Goal: Information Seeking & Learning: Find specific fact

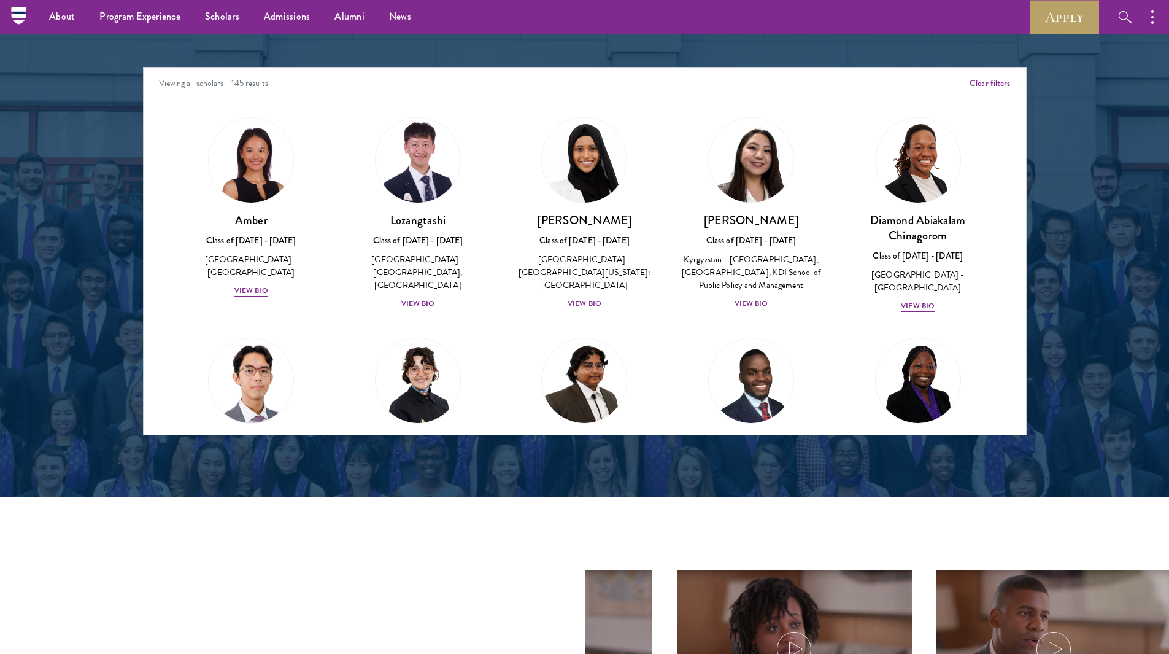
scroll to position [1412, 0]
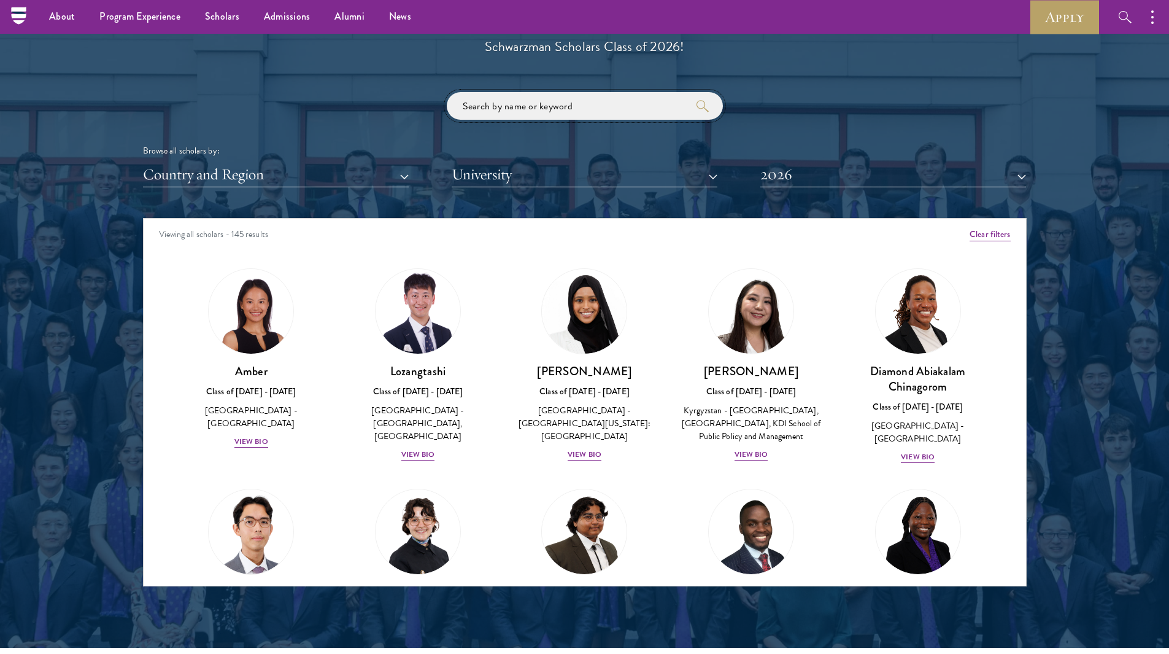
click at [494, 107] on input "search" at bounding box center [585, 106] width 276 height 28
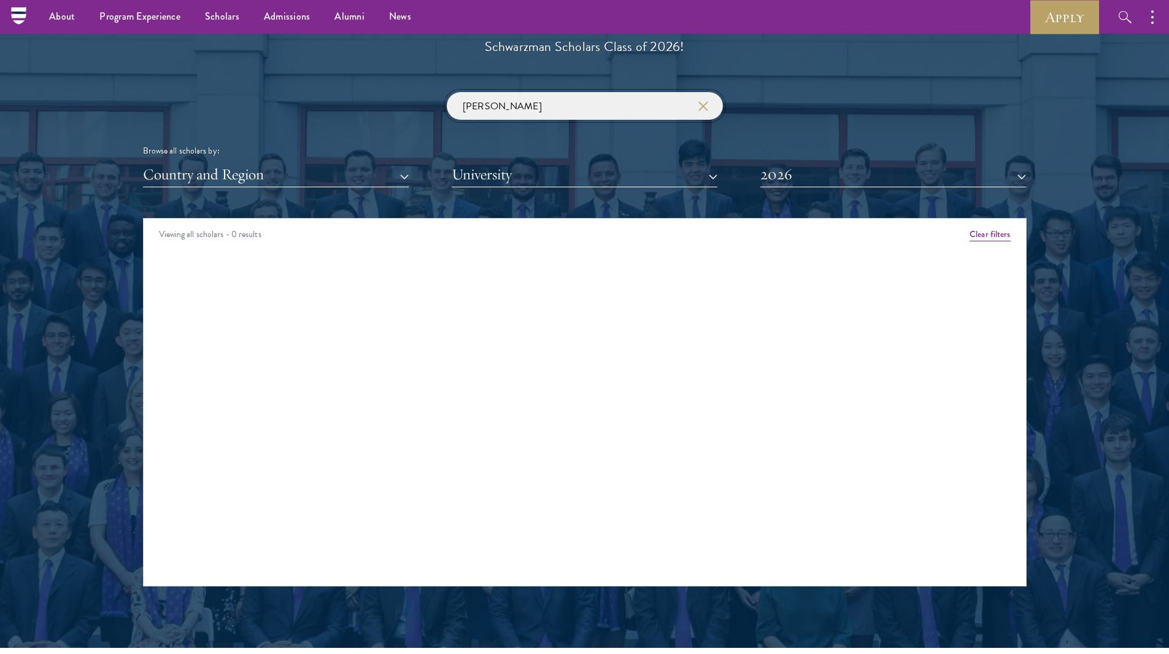
click at [526, 109] on input "[PERSON_NAME]" at bounding box center [585, 106] width 276 height 28
click at [958, 162] on button "2026" at bounding box center [894, 174] width 266 height 25
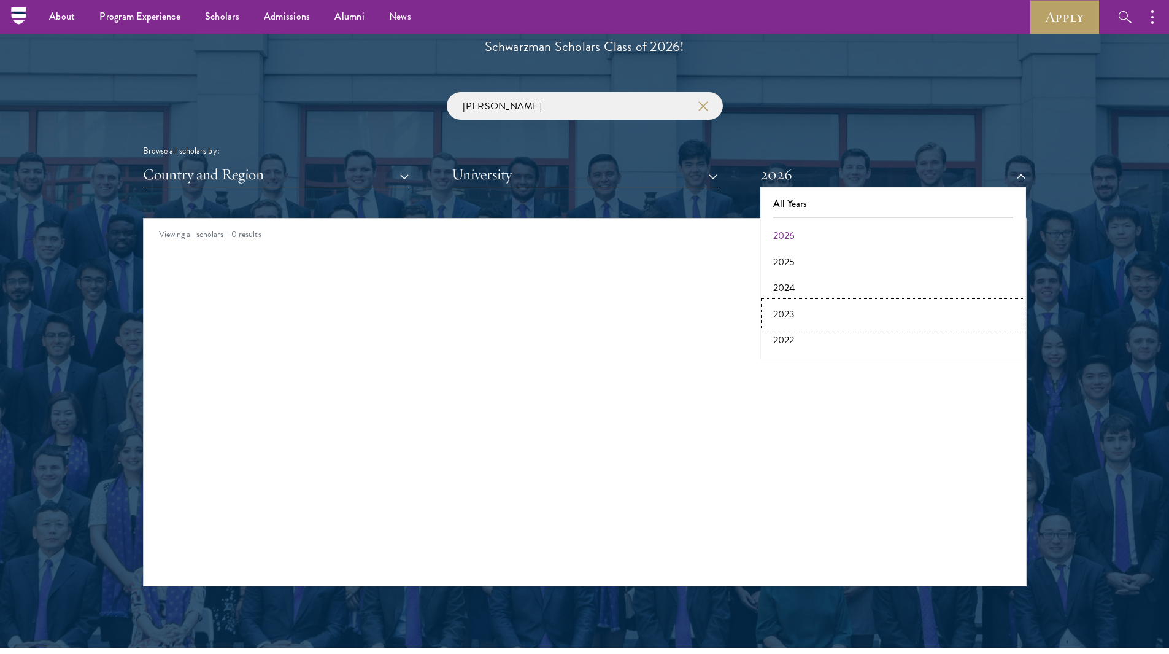
click at [794, 306] on button "2023" at bounding box center [893, 314] width 258 height 26
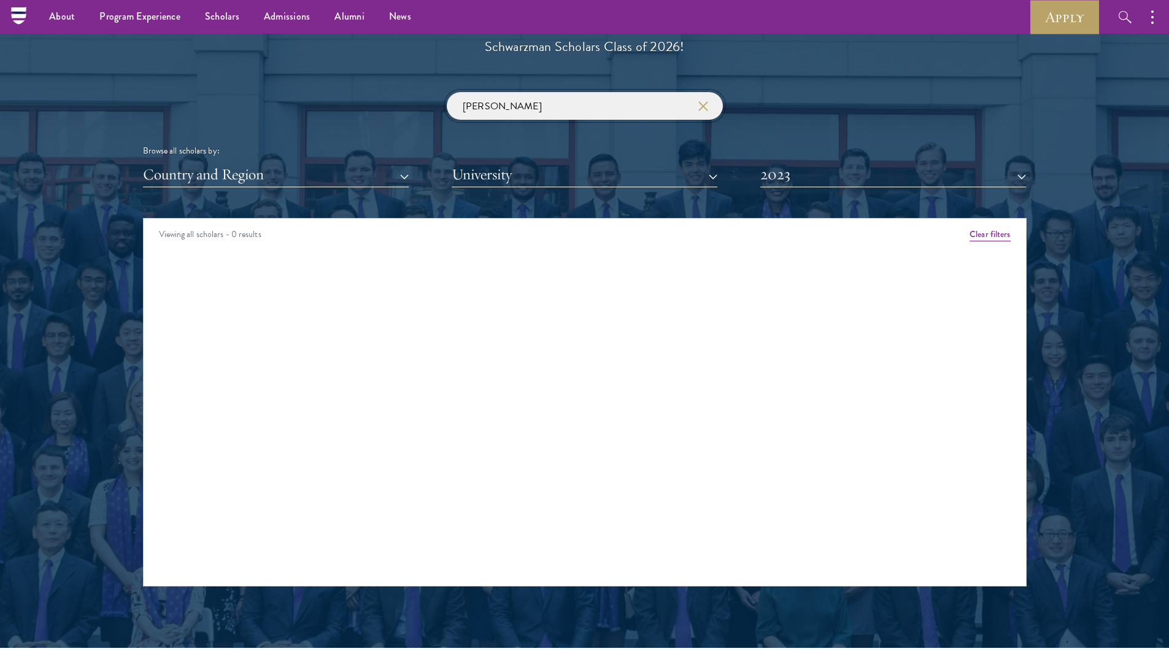
click at [558, 104] on input "[PERSON_NAME]" at bounding box center [585, 106] width 276 height 28
type input "[PERSON_NAME]"
click at [298, 182] on button "Country and Region" at bounding box center [276, 174] width 266 height 25
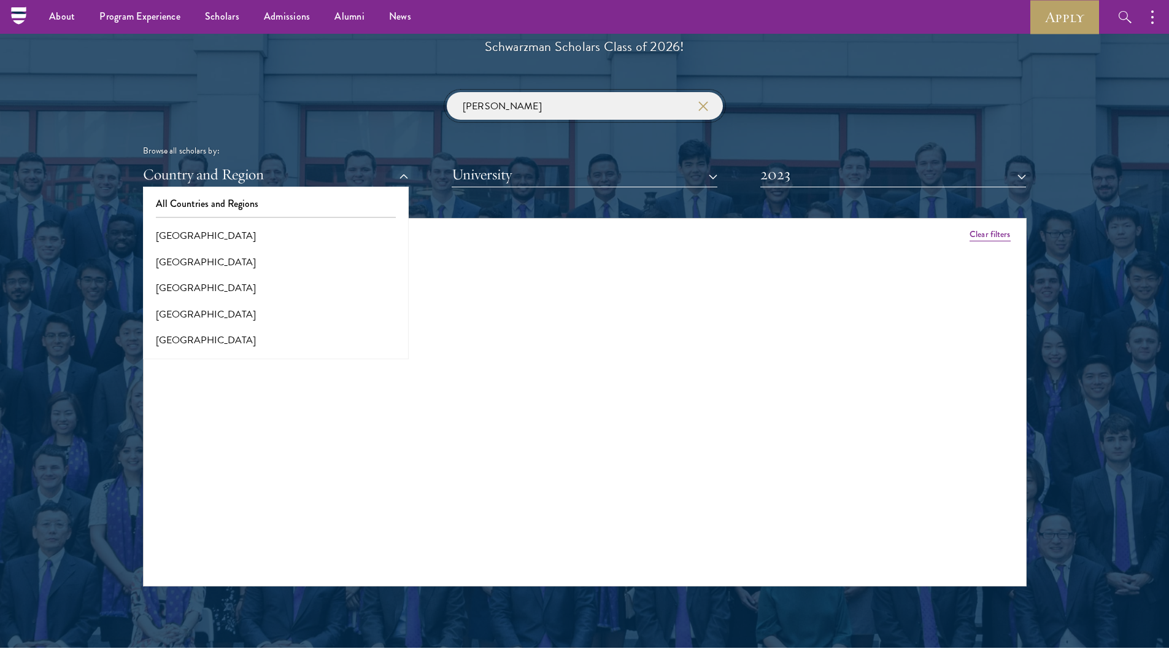
click at [570, 107] on input "[PERSON_NAME]" at bounding box center [585, 106] width 276 height 28
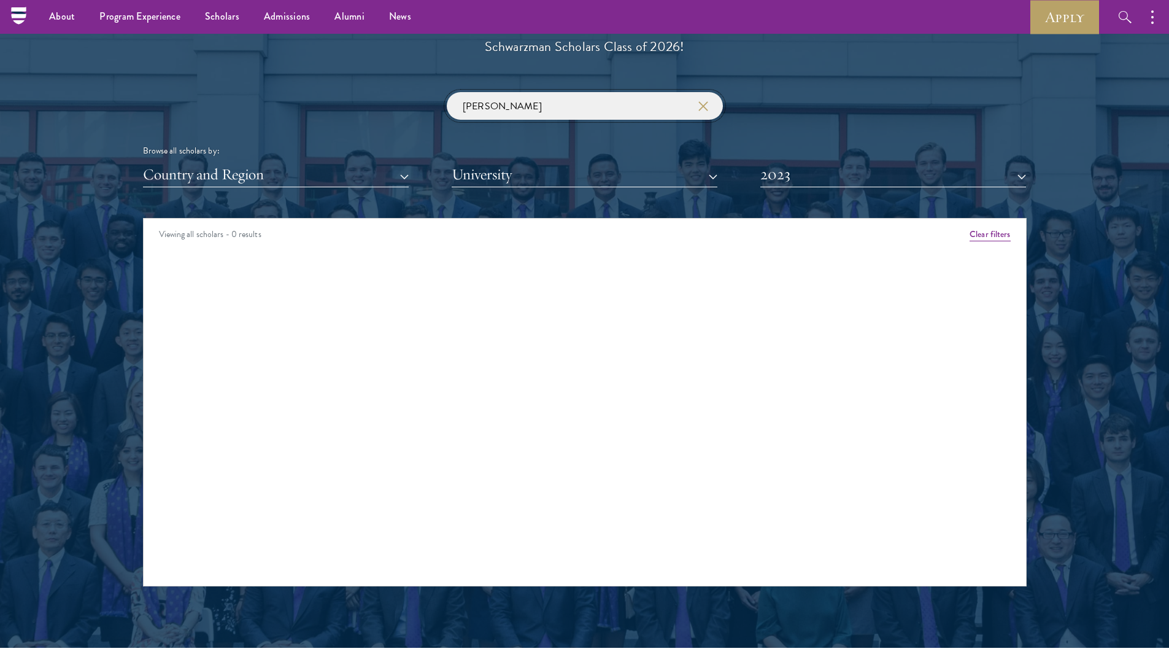
click button "submit" at bounding box center [0, 0] width 0 height 0
click at [592, 99] on input "[PERSON_NAME]" at bounding box center [585, 106] width 276 height 28
click at [989, 230] on button "Clear filters" at bounding box center [990, 235] width 41 height 14
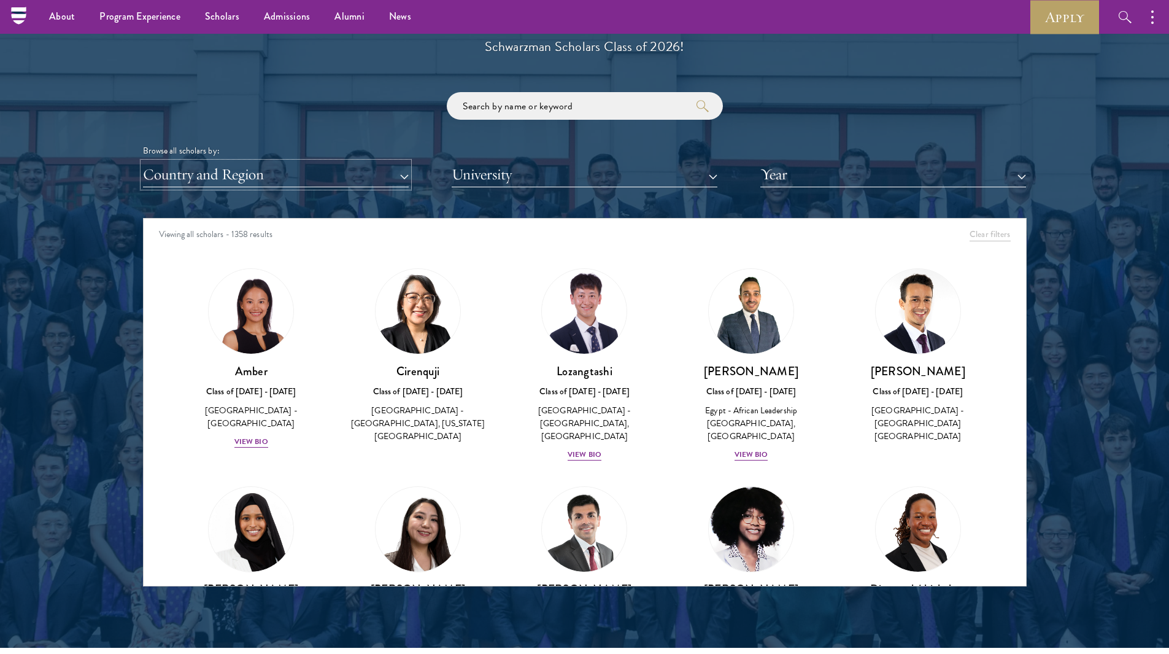
click at [290, 169] on button "Country and Region" at bounding box center [276, 174] width 266 height 25
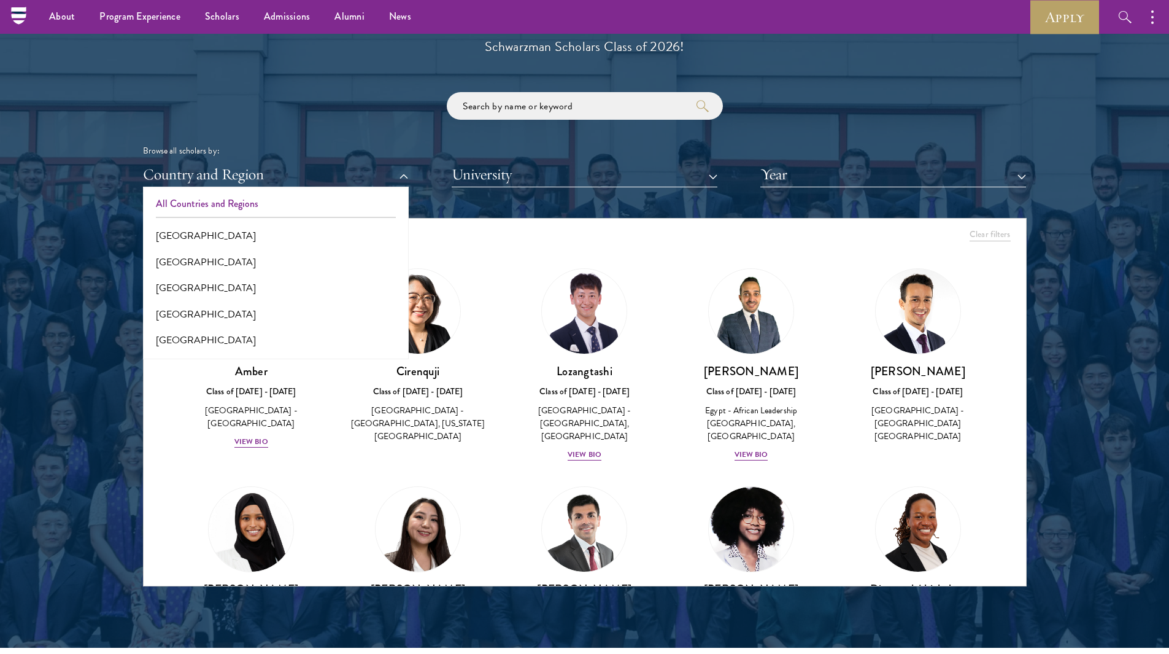
click at [842, 142] on div "Browse all scholars by: Country and Region All Countries and Regions [GEOGRAPHI…" at bounding box center [585, 139] width 884 height 95
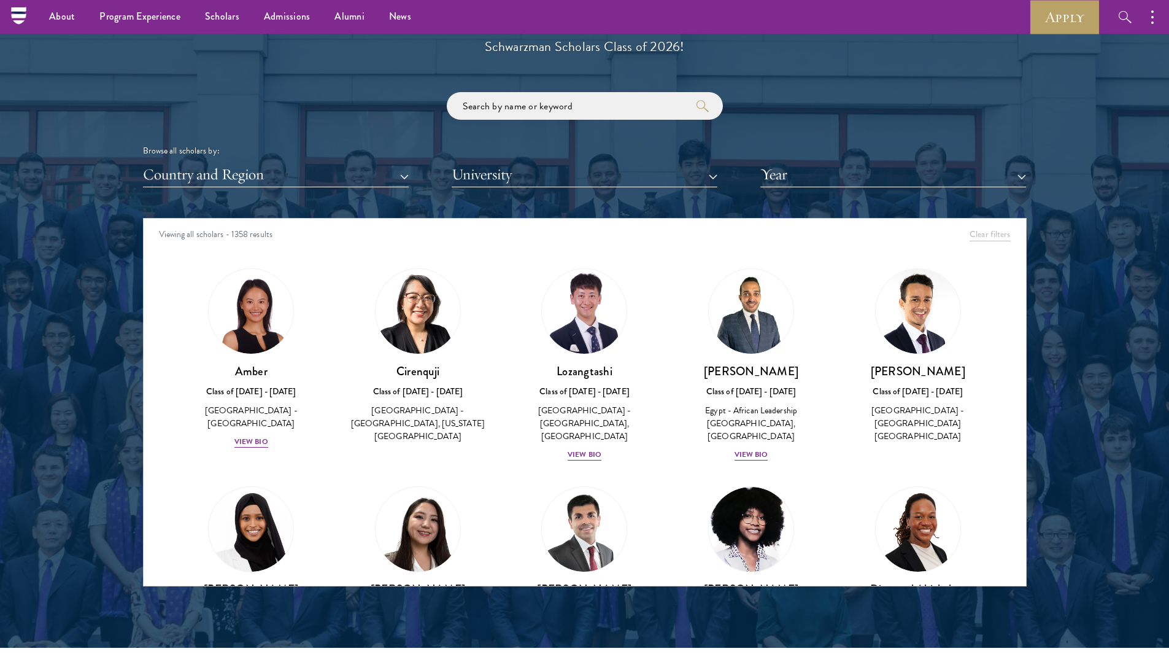
click at [839, 161] on div "Browse all scholars by: Country and Region All Countries and Regions [GEOGRAPHI…" at bounding box center [585, 139] width 884 height 95
click at [822, 181] on button "Year" at bounding box center [894, 174] width 266 height 25
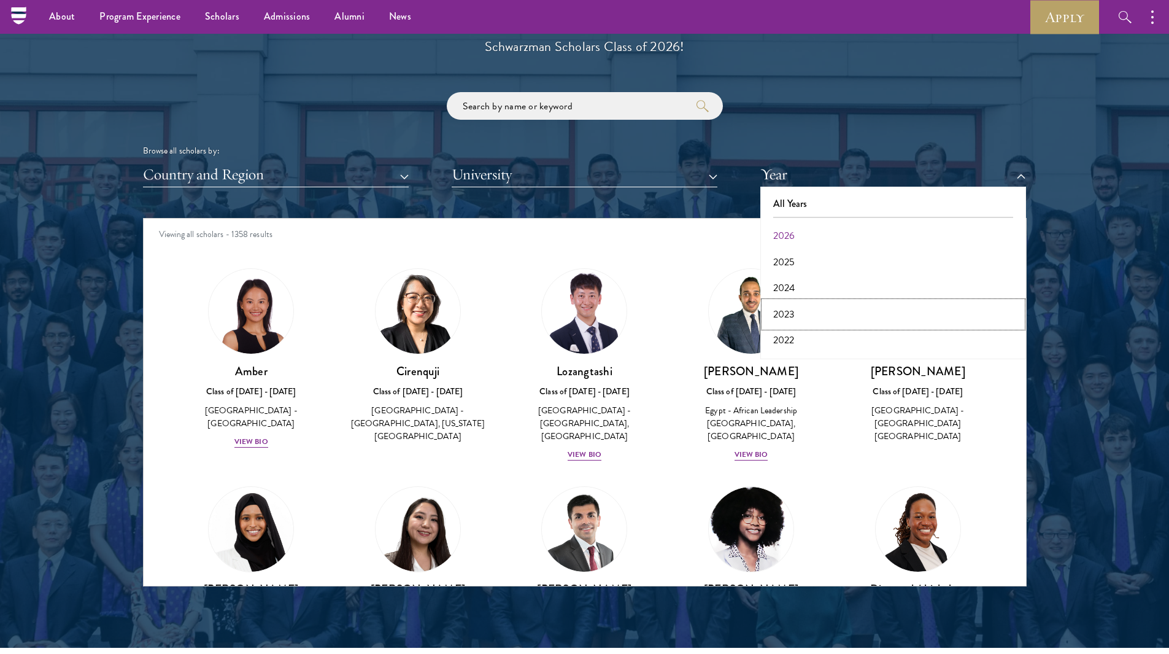
click at [806, 314] on button "2023" at bounding box center [893, 314] width 258 height 26
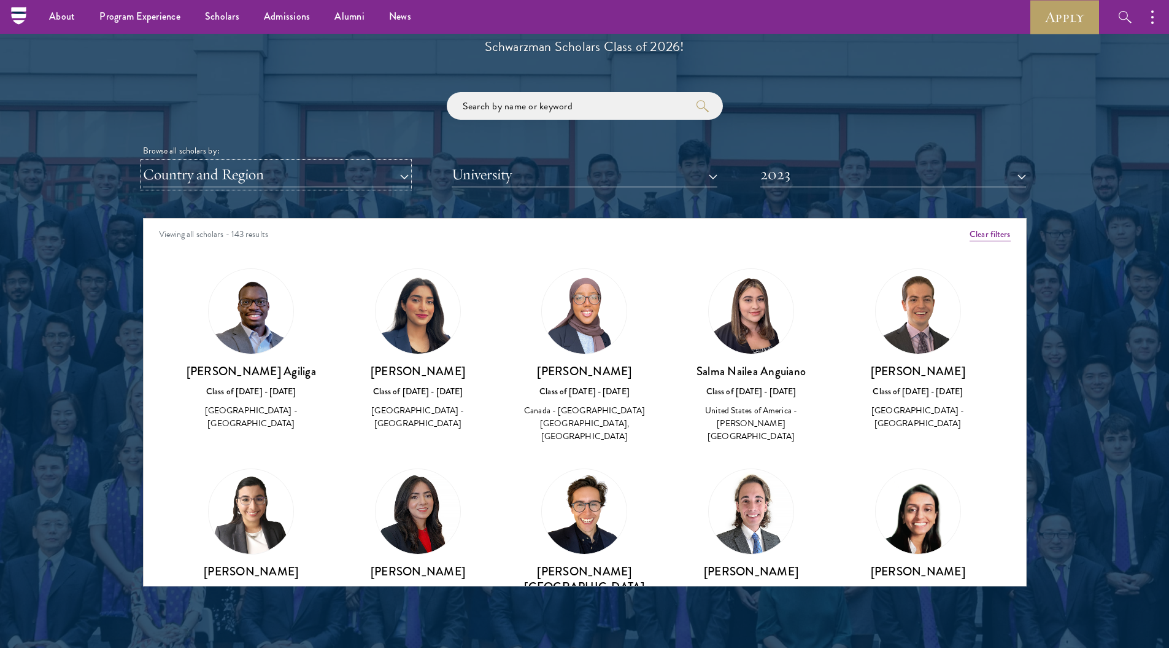
click at [361, 175] on button "Country and Region" at bounding box center [276, 174] width 266 height 25
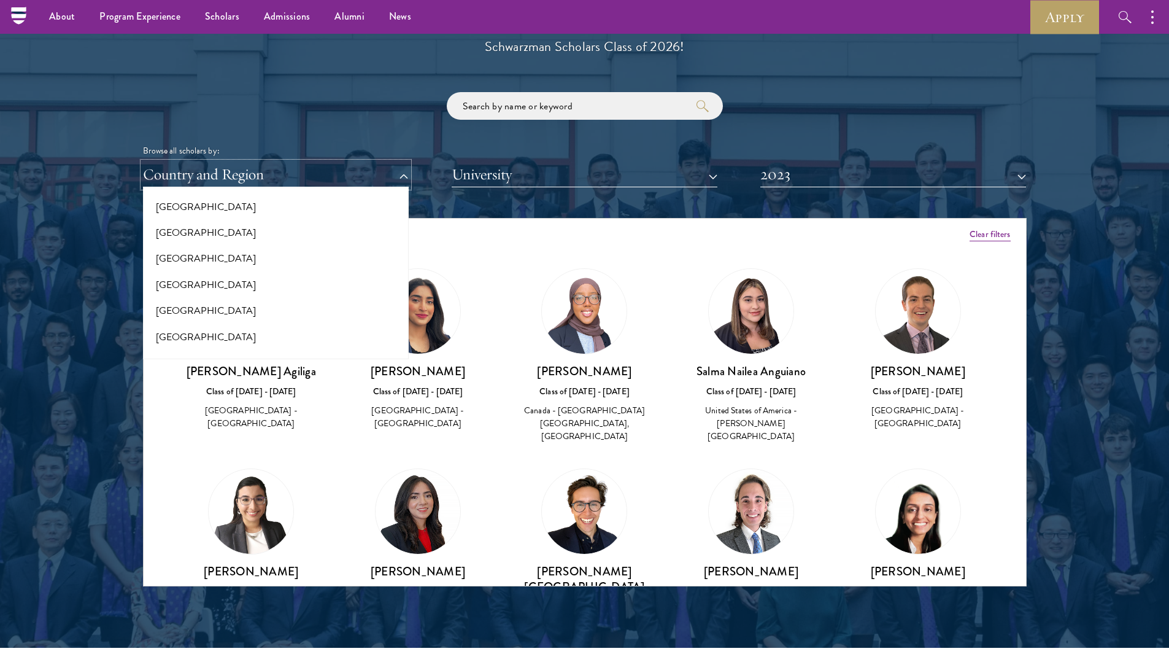
scroll to position [2547, 0]
click at [236, 239] on button "[GEOGRAPHIC_DATA]" at bounding box center [276, 240] width 258 height 26
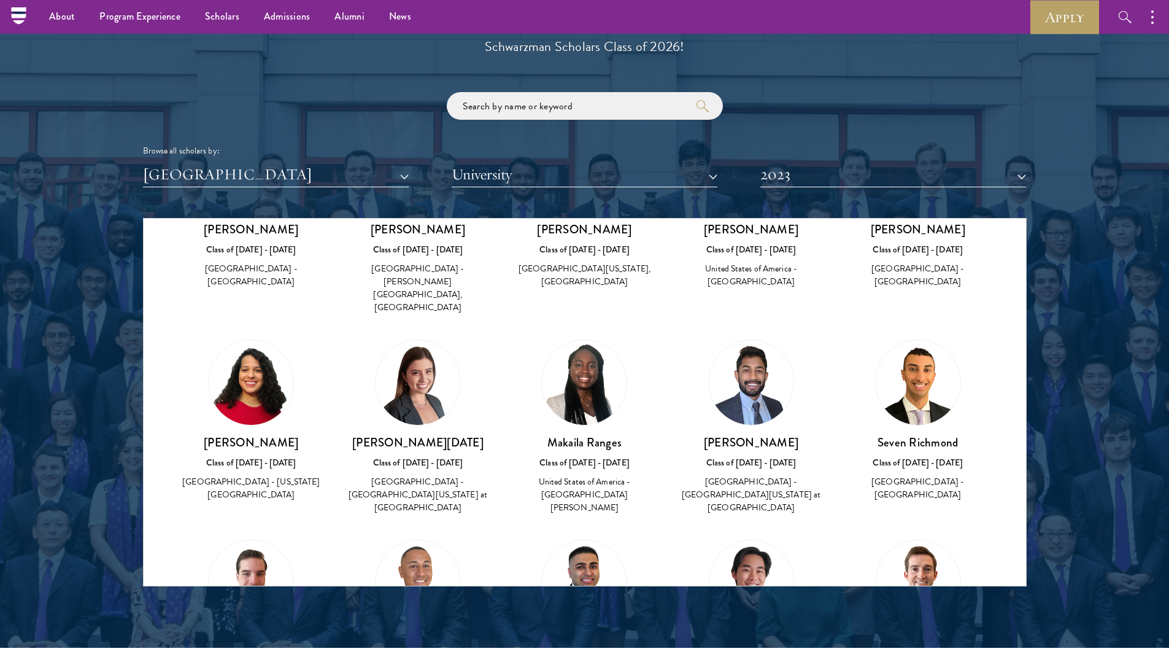
scroll to position [1428, 0]
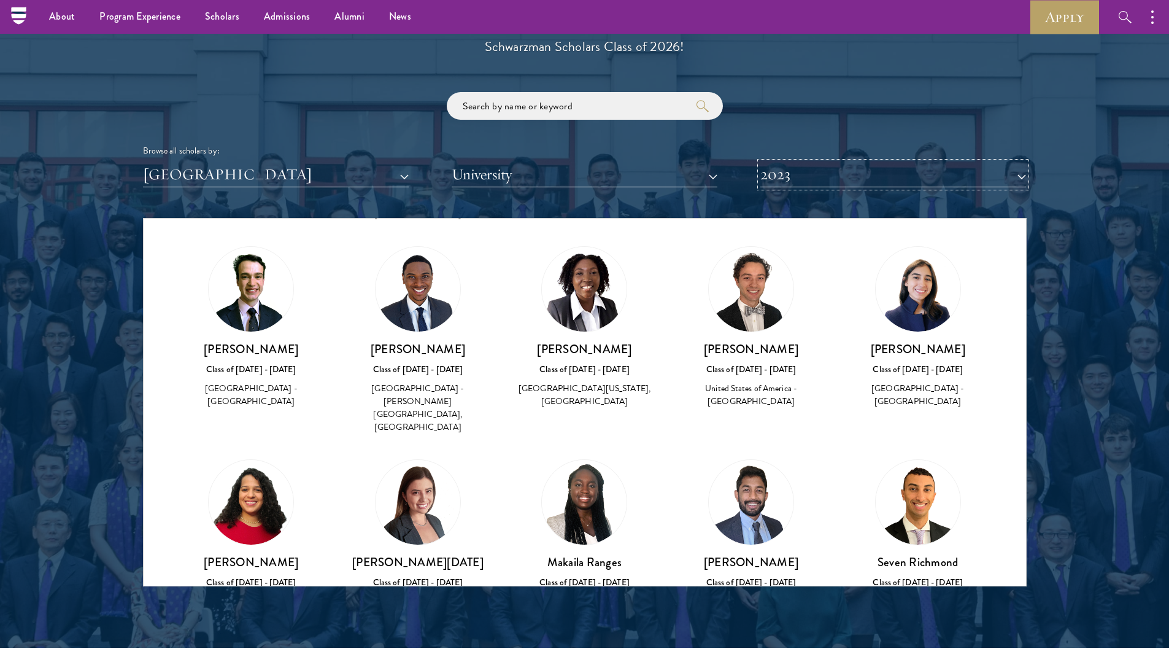
click at [762, 177] on button "2023" at bounding box center [894, 174] width 266 height 25
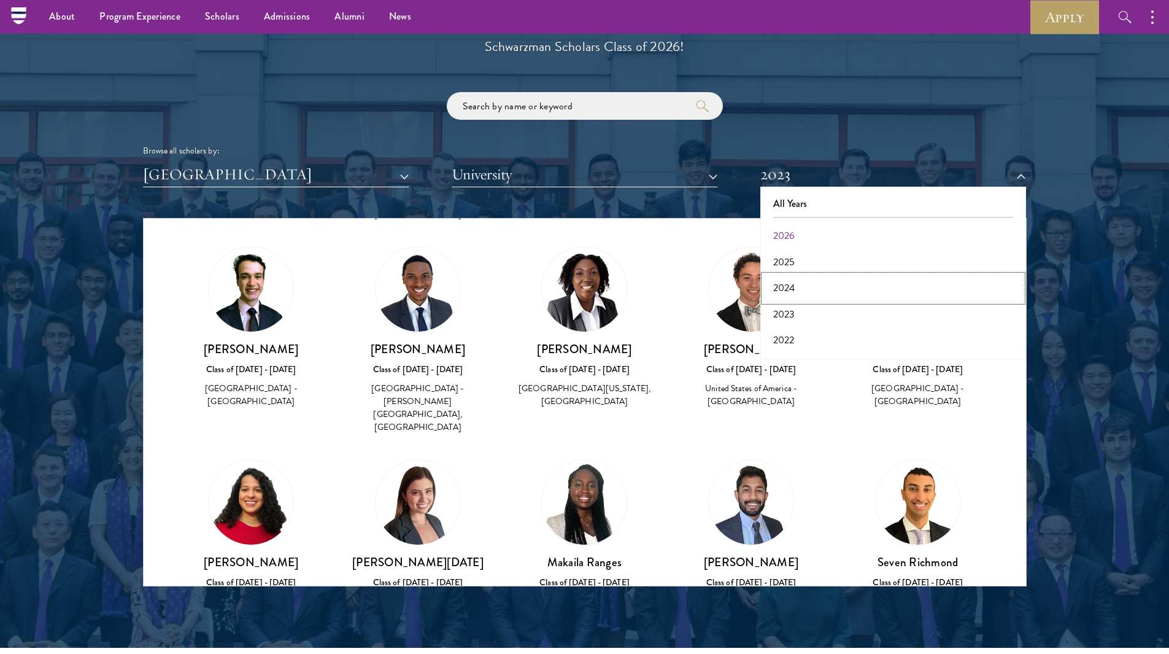
click at [794, 284] on button "2024" at bounding box center [893, 288] width 258 height 26
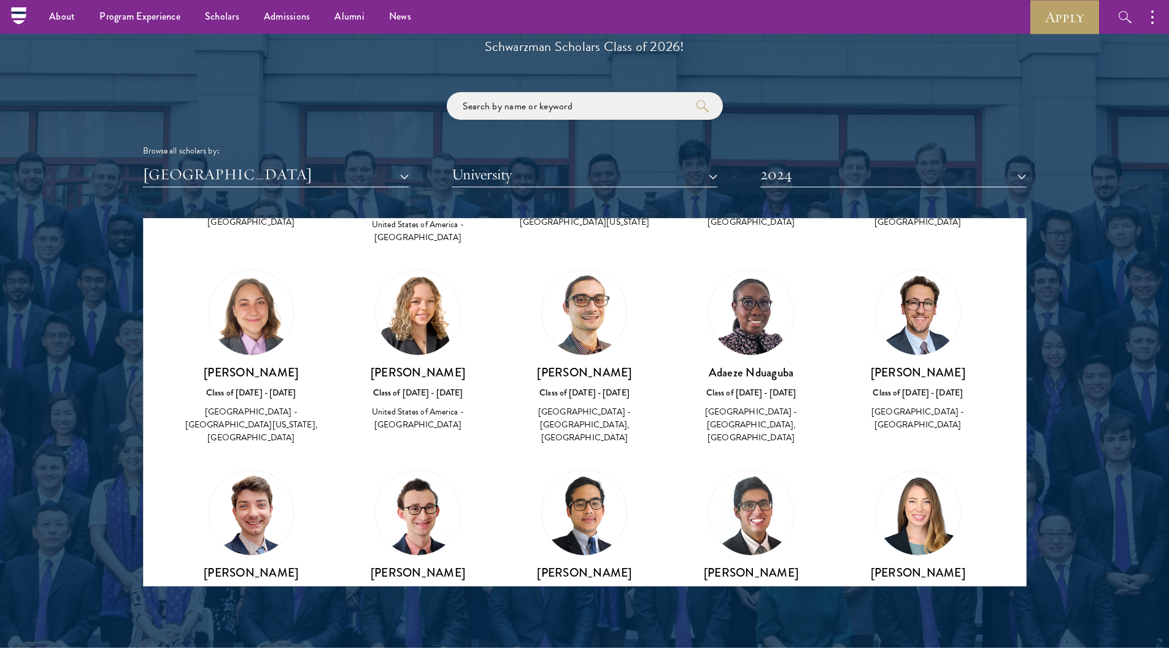
scroll to position [1735, 0]
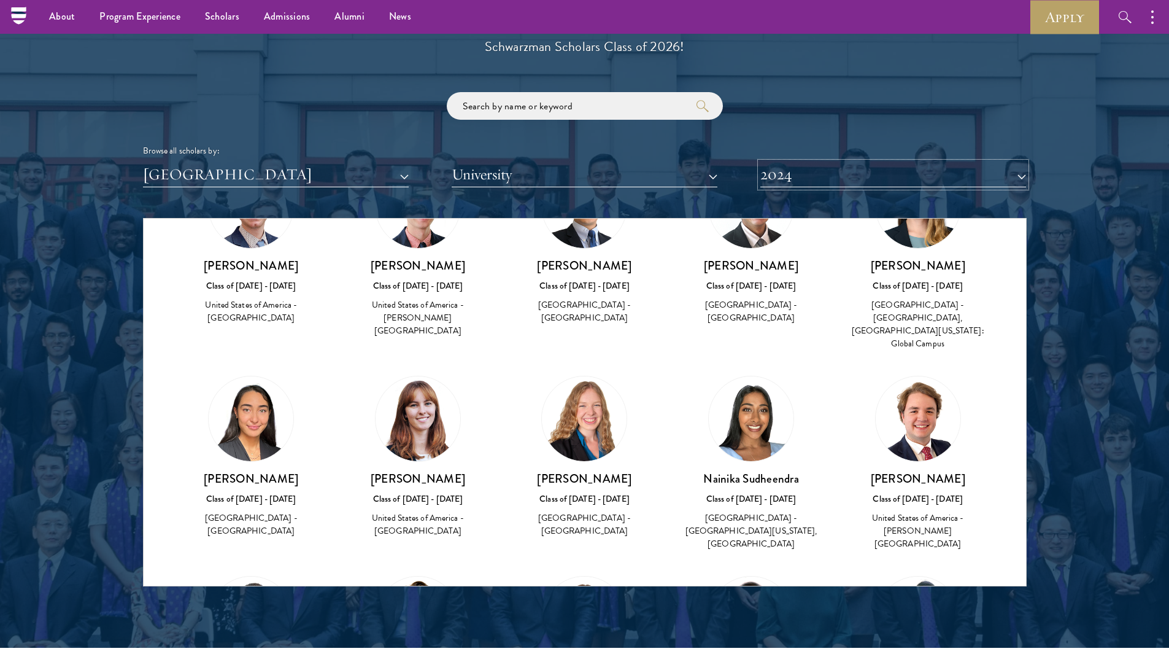
click at [846, 169] on button "2024" at bounding box center [894, 174] width 266 height 25
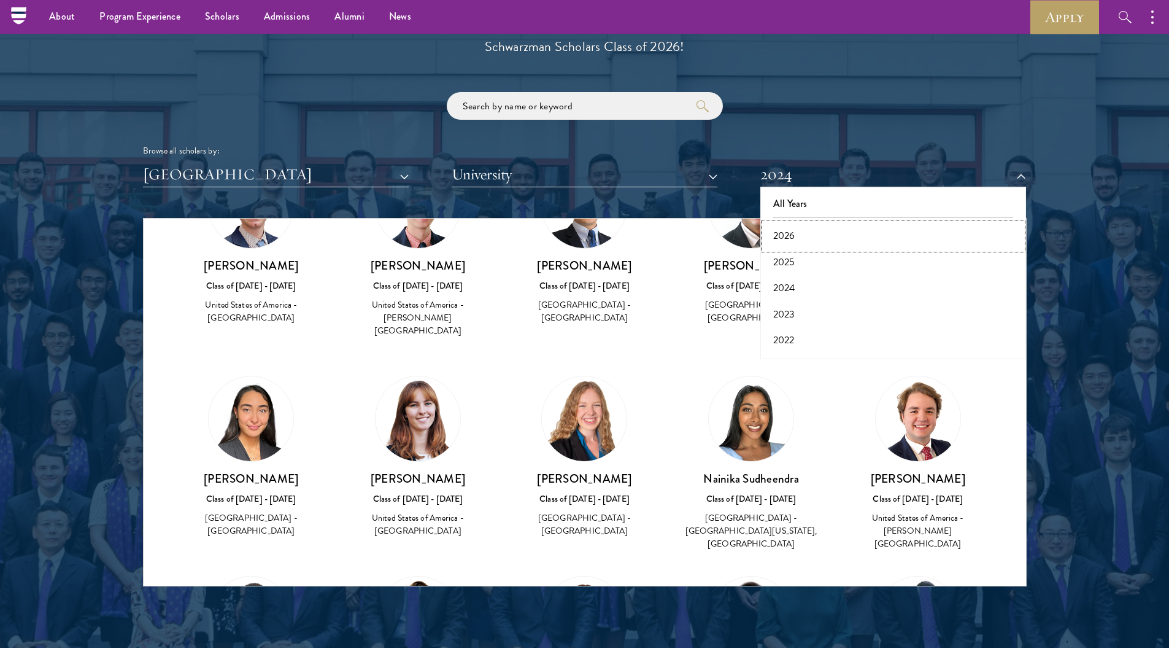
click at [831, 235] on button "2026" at bounding box center [893, 236] width 258 height 26
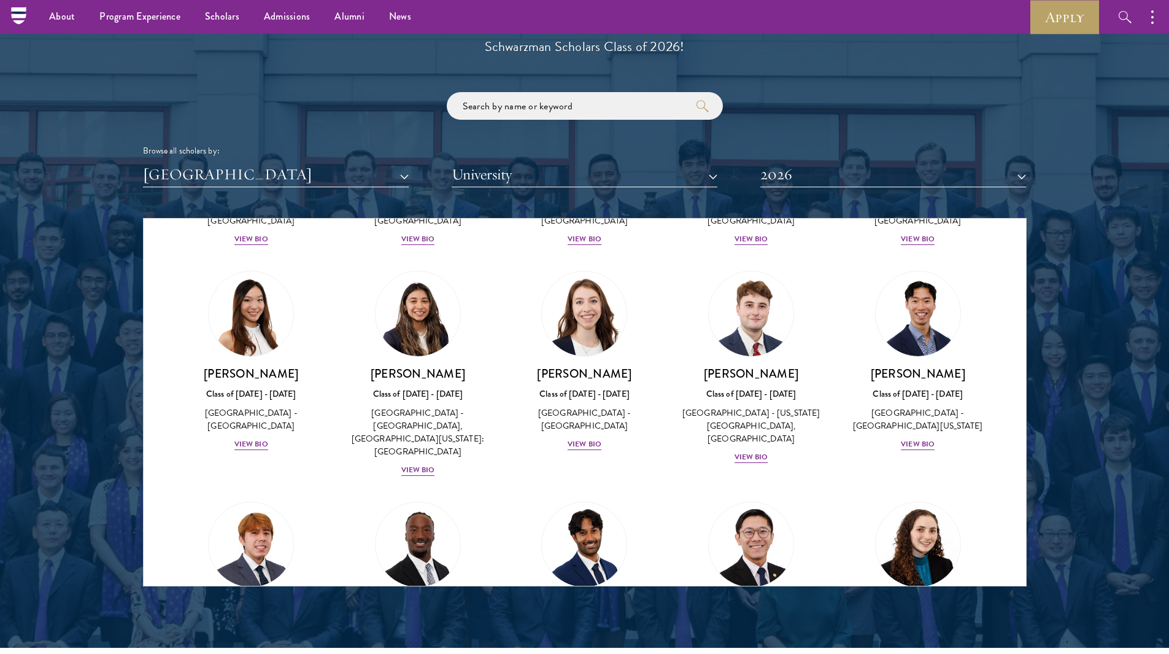
scroll to position [1338, 0]
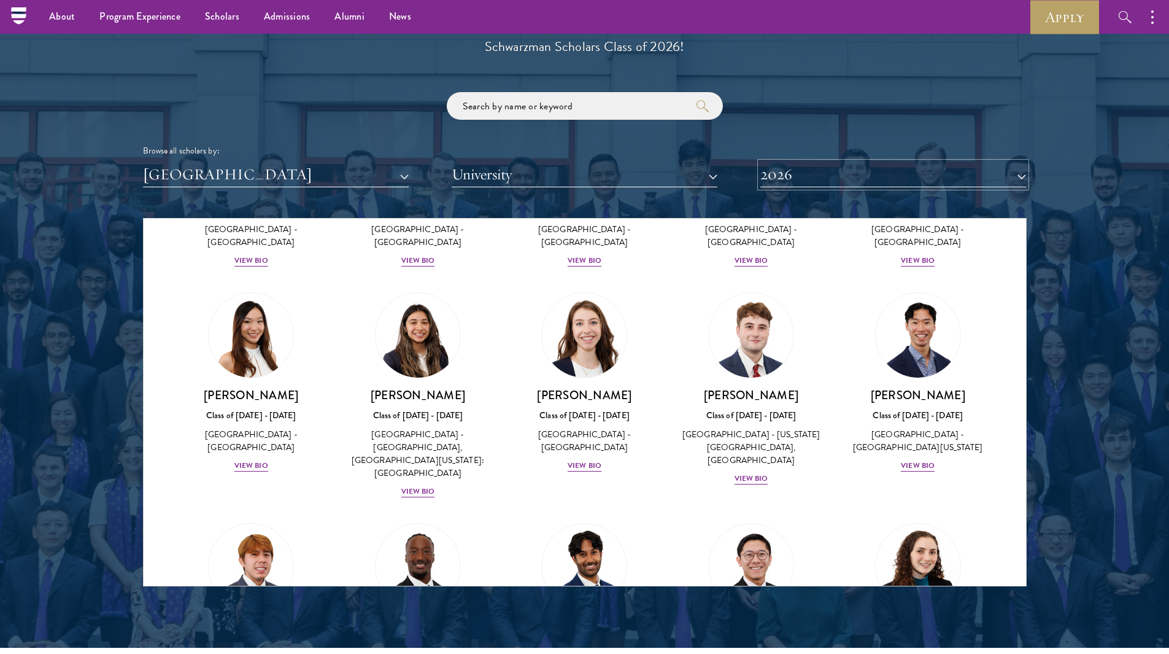
click at [786, 162] on button "2026" at bounding box center [894, 174] width 266 height 25
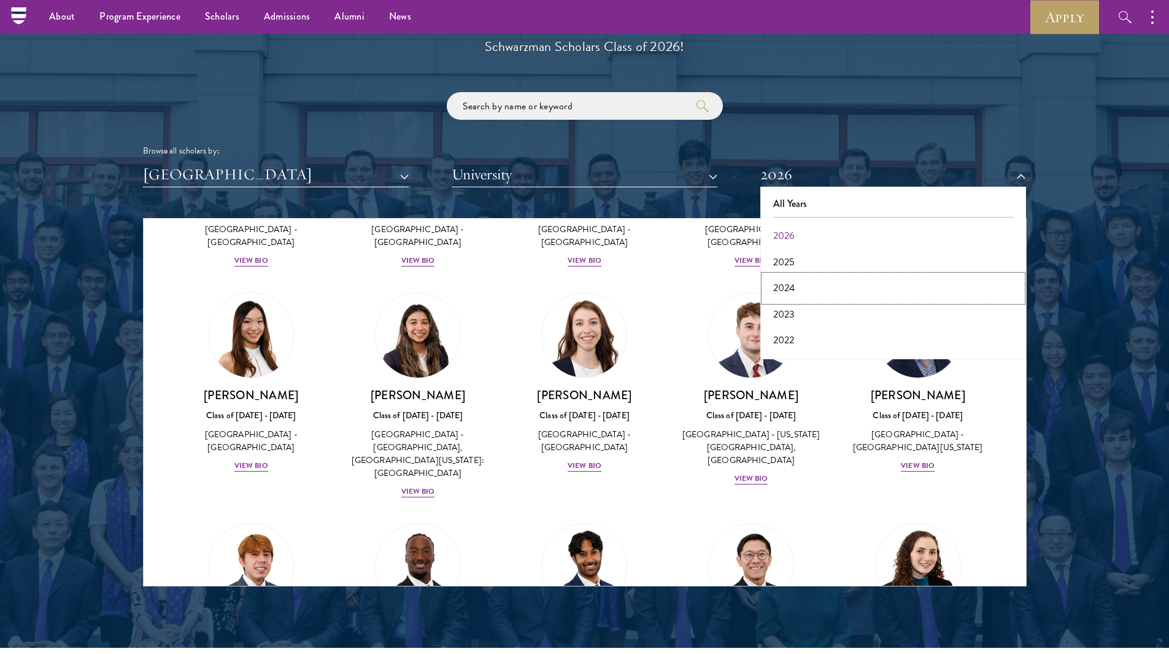
click at [799, 294] on button "2024" at bounding box center [893, 288] width 258 height 26
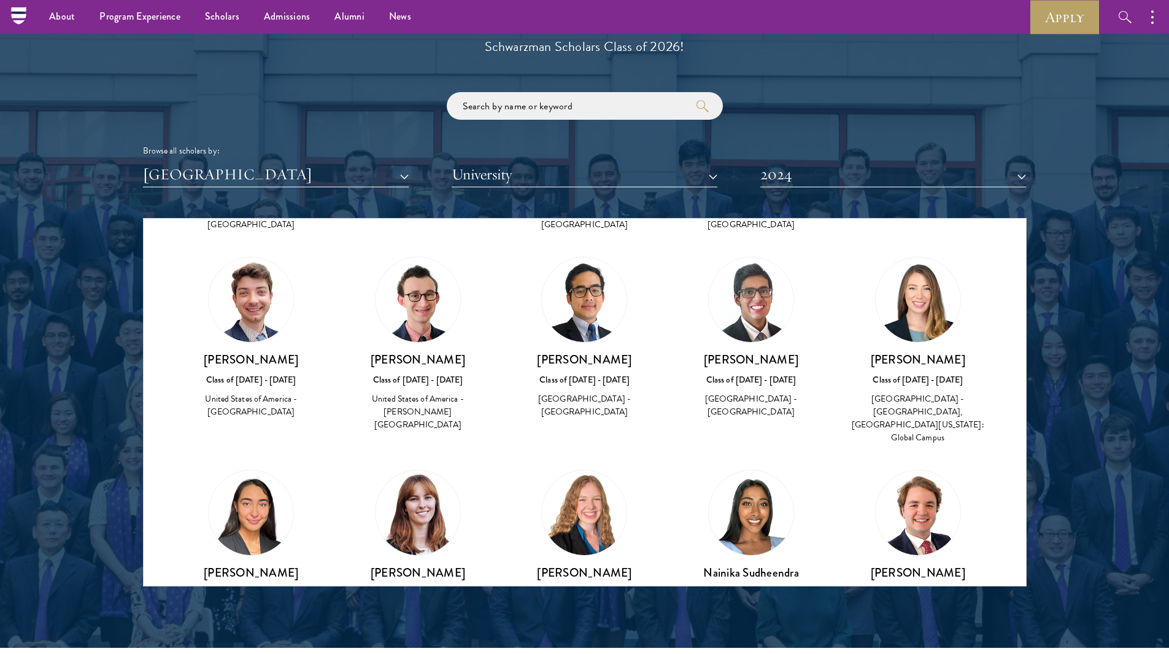
scroll to position [1645, 0]
